Goal: Navigation & Orientation: Find specific page/section

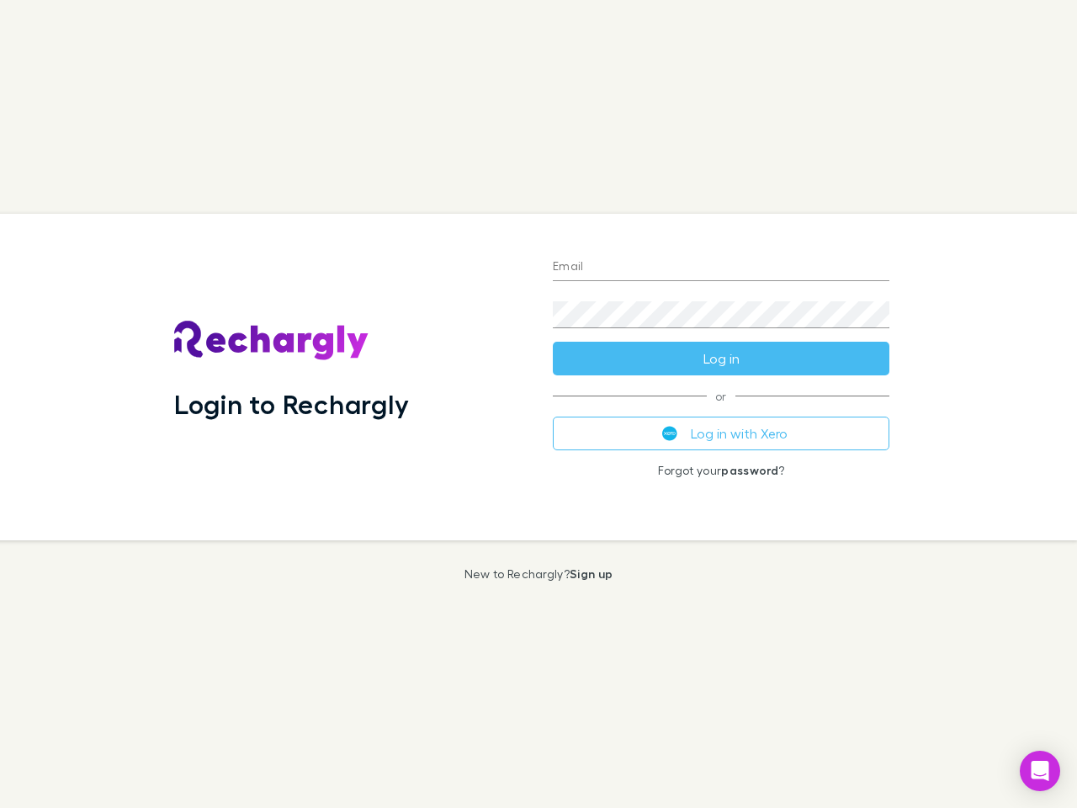
click at [538, 404] on div "Login to Rechargly" at bounding box center [350, 377] width 379 height 326
click at [721, 268] on input "Email" at bounding box center [721, 267] width 336 height 27
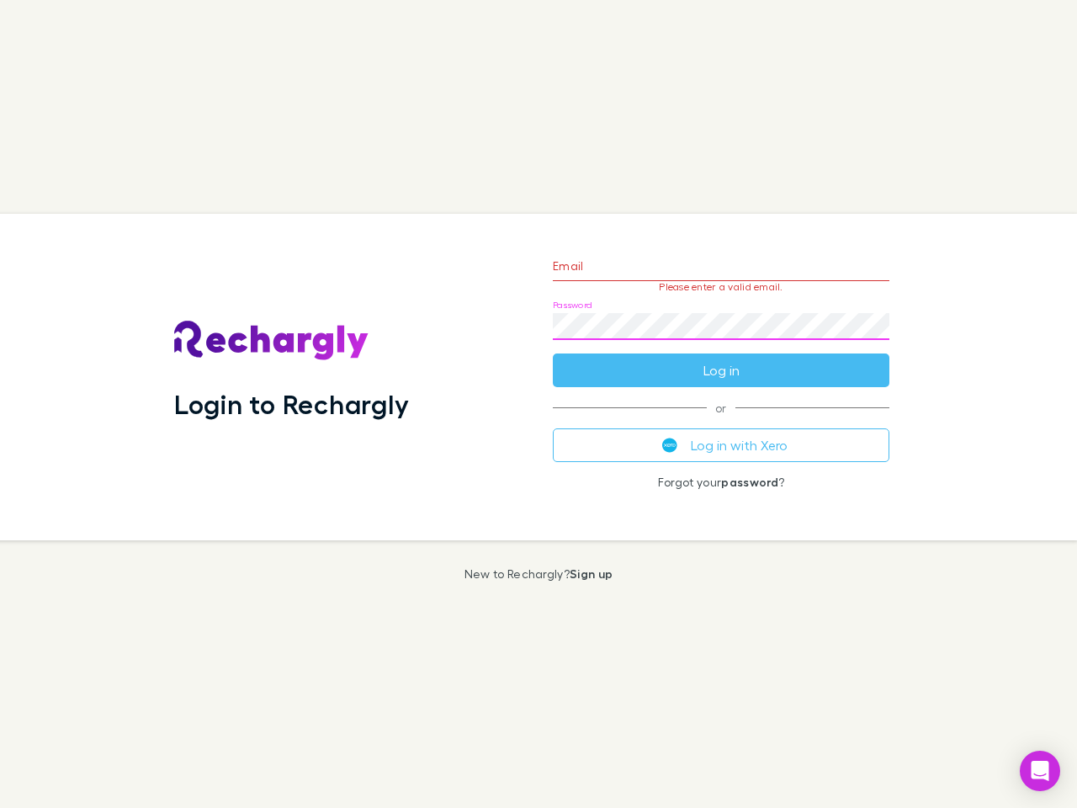
click at [721, 358] on form "Email Please enter a valid email. Password Log in" at bounding box center [721, 314] width 336 height 146
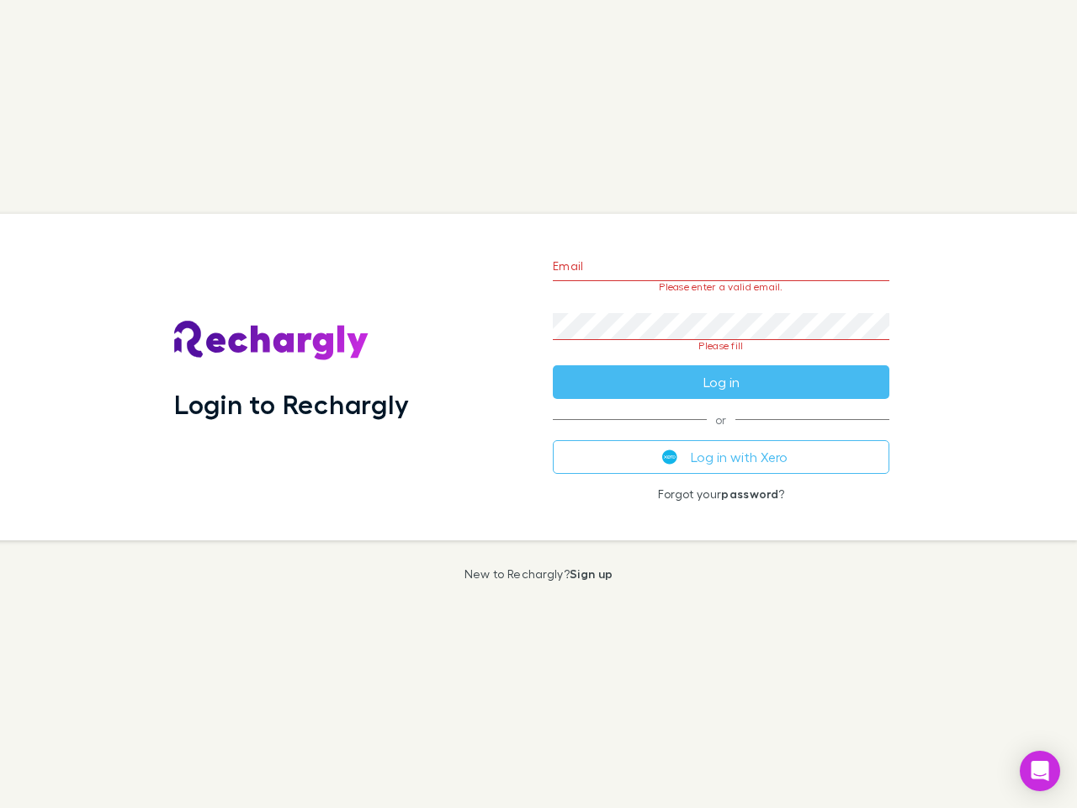
click at [721, 433] on div "Email Please enter a valid email. Password Please fill Log in or Log in with Xe…" at bounding box center [720, 377] width 363 height 326
click at [1040, 771] on icon "Open Intercom Messenger" at bounding box center [1040, 770] width 18 height 20
